Goal: Find specific page/section: Find specific page/section

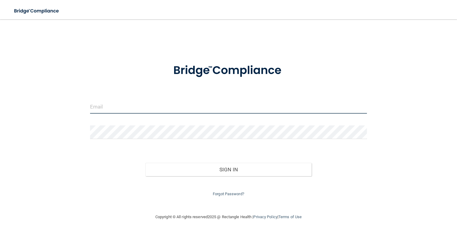
click at [192, 105] on input "email" at bounding box center [228, 107] width 277 height 14
click at [191, 106] on input "email" at bounding box center [228, 107] width 277 height 14
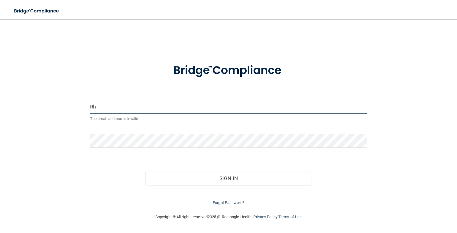
type input "R"
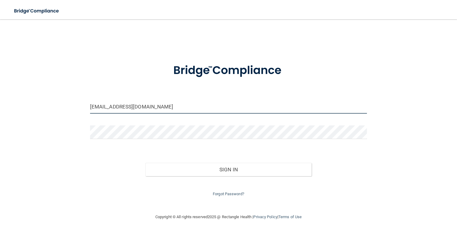
type input "[EMAIL_ADDRESS][DOMAIN_NAME]"
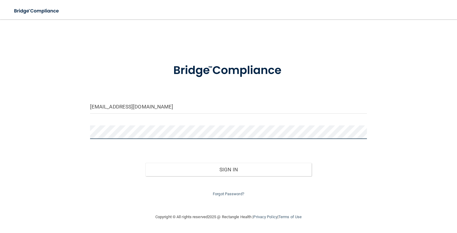
click at [145, 163] on button "Sign In" at bounding box center [228, 169] width 166 height 13
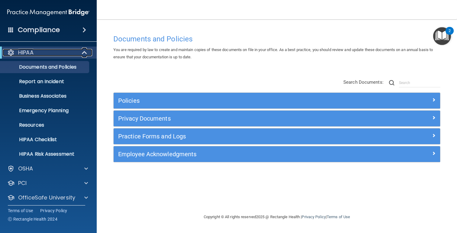
click at [84, 54] on span at bounding box center [85, 52] width 5 height 7
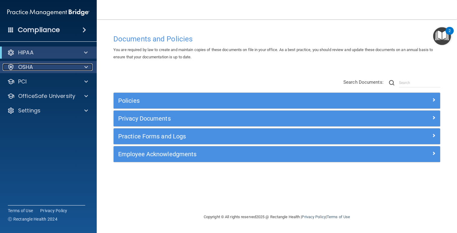
click at [86, 64] on span at bounding box center [86, 67] width 4 height 7
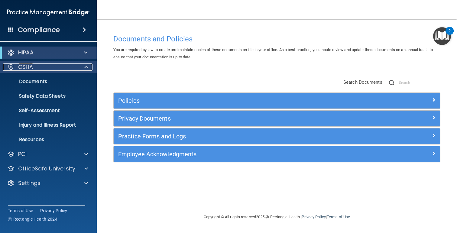
click at [86, 64] on span at bounding box center [86, 67] width 4 height 7
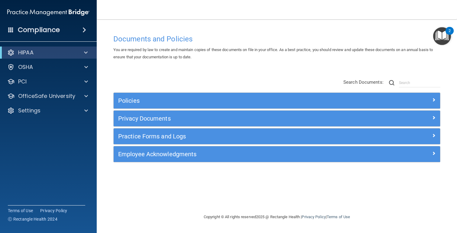
click at [85, 56] on div "HIPAA" at bounding box center [48, 53] width 97 height 12
click at [86, 52] on span at bounding box center [86, 52] width 4 height 7
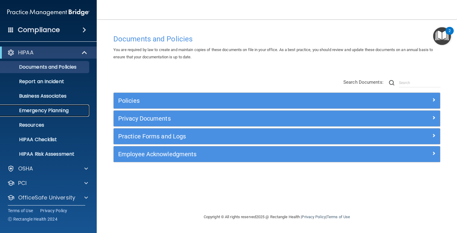
click at [59, 114] on p "Emergency Planning" at bounding box center [45, 111] width 83 height 6
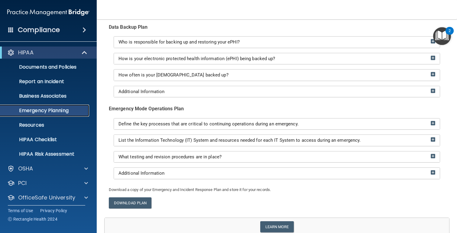
scroll to position [137, 0]
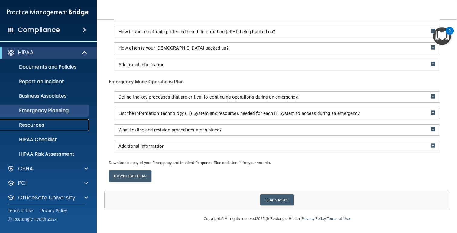
click at [43, 123] on p "Resources" at bounding box center [45, 125] width 83 height 6
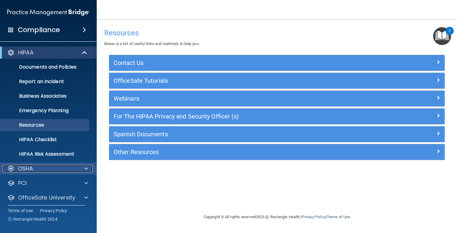
click at [43, 170] on div "OSHA" at bounding box center [40, 168] width 75 height 7
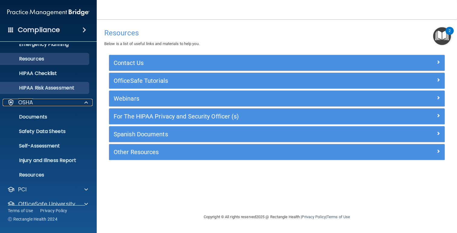
scroll to position [67, 0]
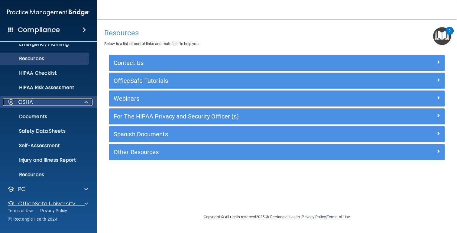
click at [44, 103] on div "OSHA" at bounding box center [40, 102] width 75 height 7
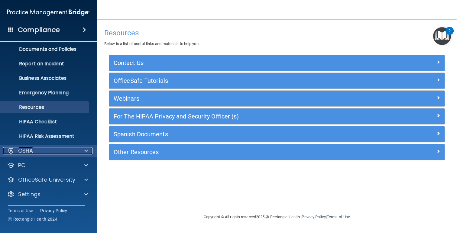
scroll to position [0, 0]
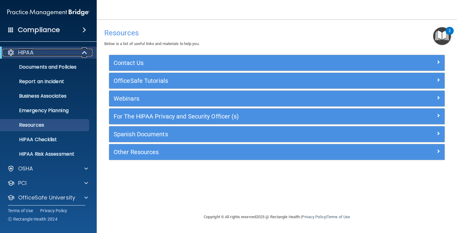
click at [71, 54] on div "HIPAA" at bounding box center [40, 52] width 75 height 7
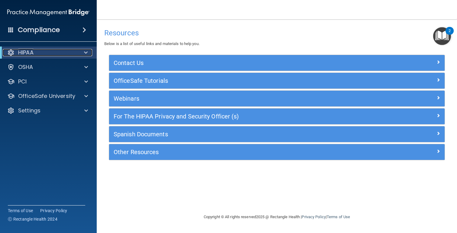
click at [71, 54] on div "HIPAA" at bounding box center [40, 52] width 75 height 7
